Goal: Information Seeking & Learning: Learn about a topic

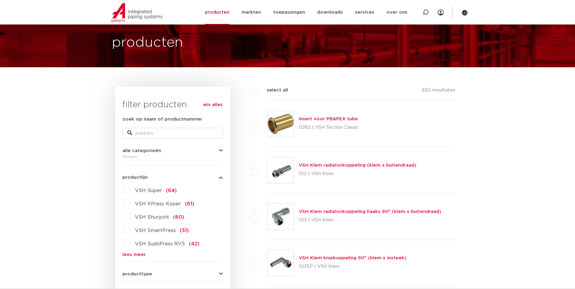
scroll to position [30, 0]
click at [130, 189] on label "VSH Super (64)" at bounding box center [153, 190] width 47 height 10
click at [0, 0] on input "VSH Super (64)" at bounding box center [0, 0] width 0 height 0
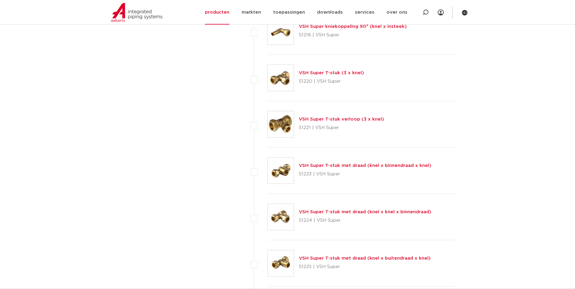
scroll to position [849, 0]
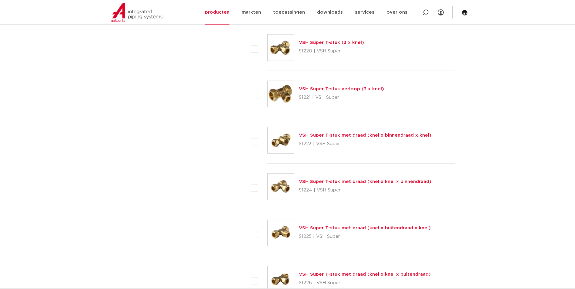
click at [317, 134] on link "VSH Super T-stuk met draad (knel x binnendraad x knel)" at bounding box center [365, 135] width 133 height 5
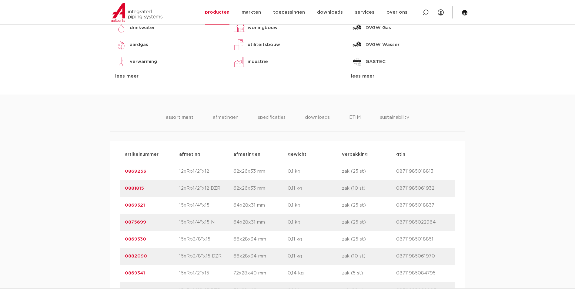
scroll to position [334, 0]
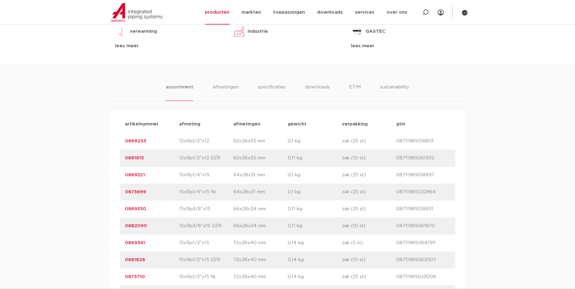
drag, startPoint x: 142, startPoint y: 244, endPoint x: 123, endPoint y: 244, distance: 18.5
click at [123, 244] on div "artikelnummer 0869341 afmeting 15xRp1/2"x15 [GEOGRAPHIC_DATA] 72x28x40 mm gewic…" at bounding box center [287, 243] width 335 height 17
